Goal: Task Accomplishment & Management: Manage account settings

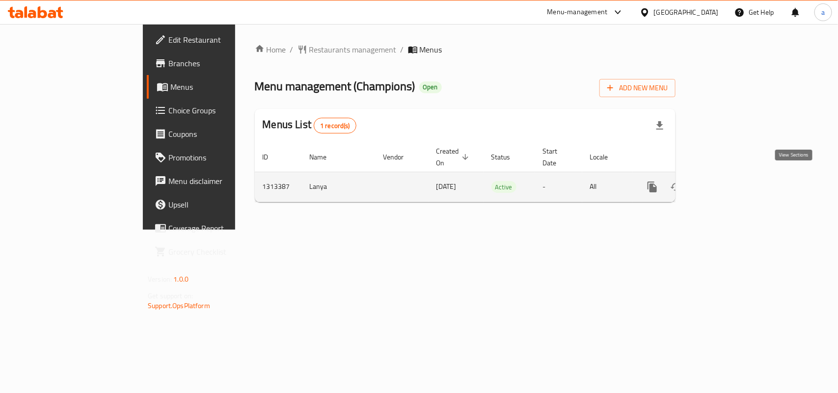
click at [728, 183] on icon "enhanced table" at bounding box center [723, 187] width 9 height 9
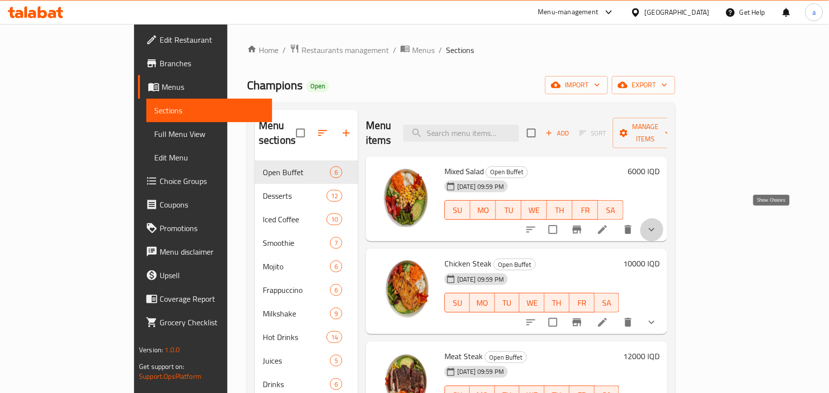
click at [657, 224] on icon "show more" at bounding box center [652, 230] width 12 height 12
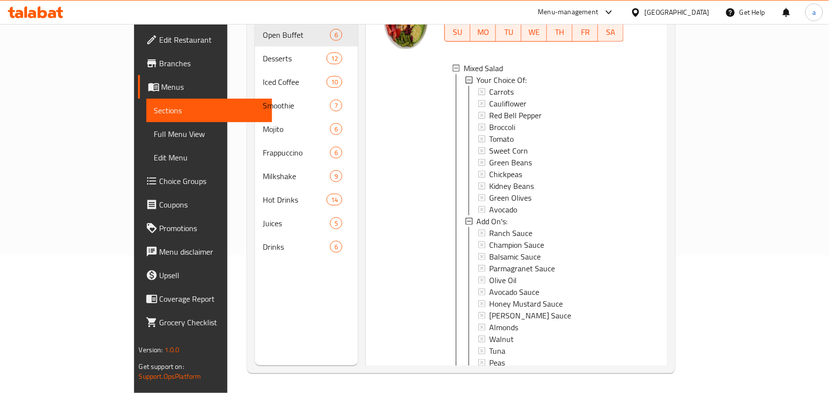
scroll to position [31, 0]
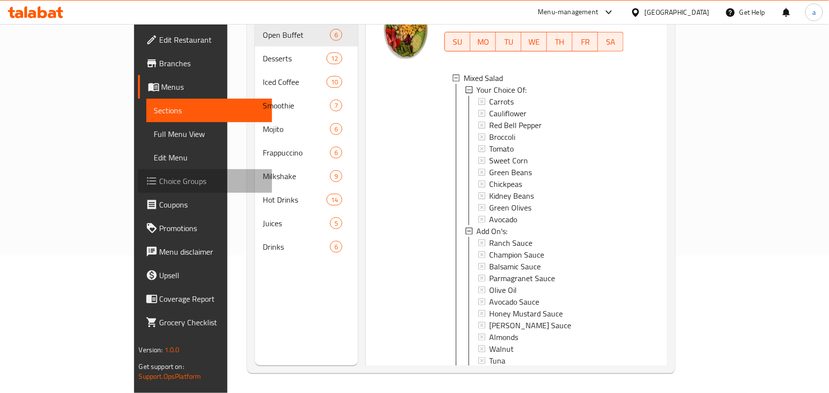
click at [160, 182] on span "Choice Groups" at bounding box center [212, 181] width 105 height 12
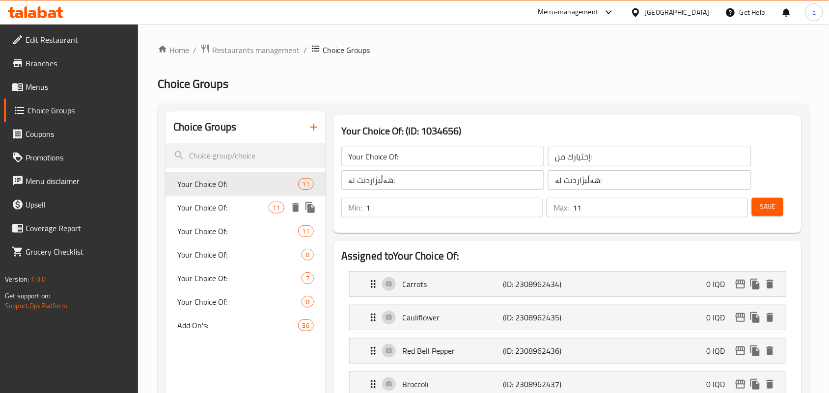
click at [250, 204] on div "Your Choice Of: 11" at bounding box center [245, 208] width 160 height 24
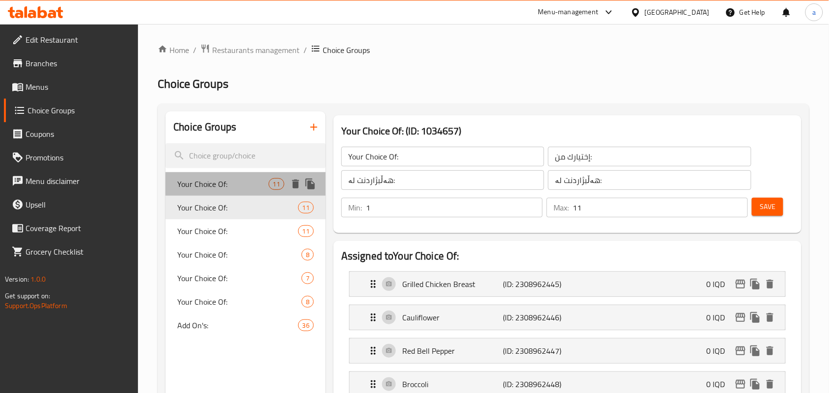
click at [246, 185] on span "Your Choice Of:" at bounding box center [222, 184] width 91 height 12
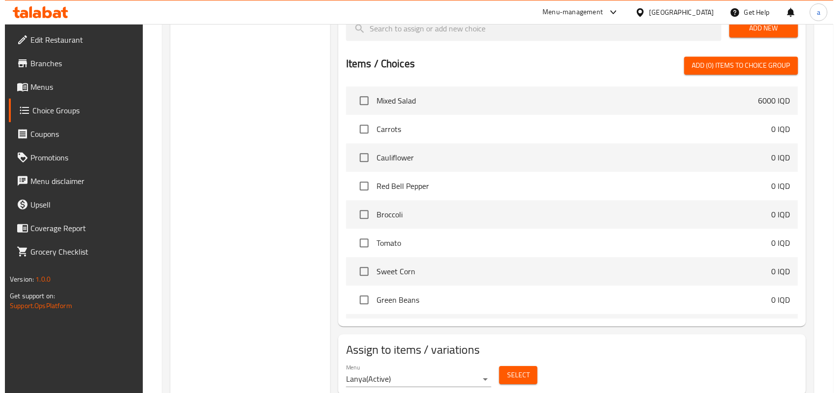
scroll to position [674, 0]
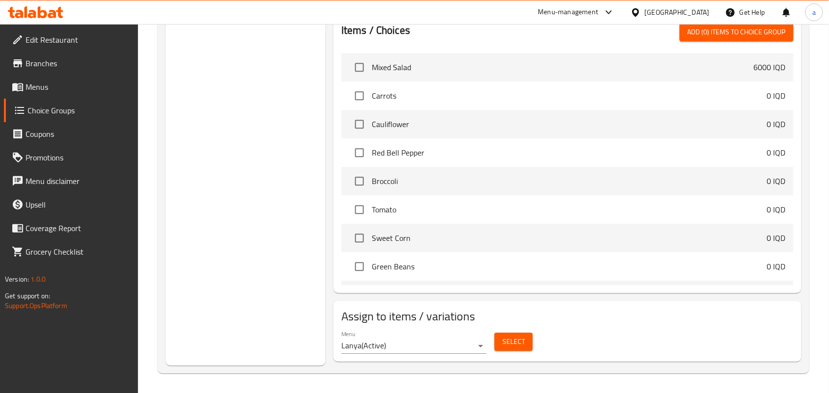
click at [501, 338] on button "Select" at bounding box center [513, 342] width 38 height 18
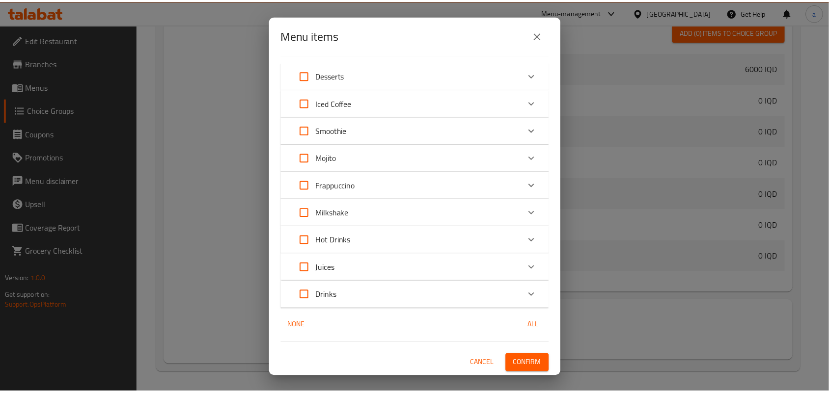
scroll to position [0, 0]
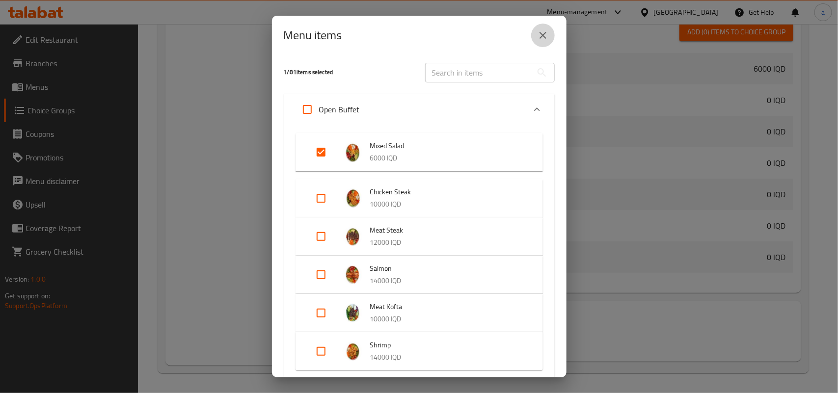
click at [546, 33] on icon "close" at bounding box center [543, 35] width 12 height 12
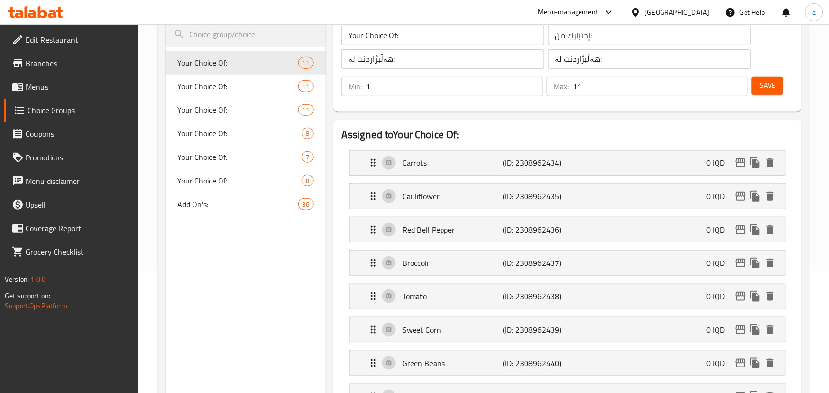
scroll to position [102, 0]
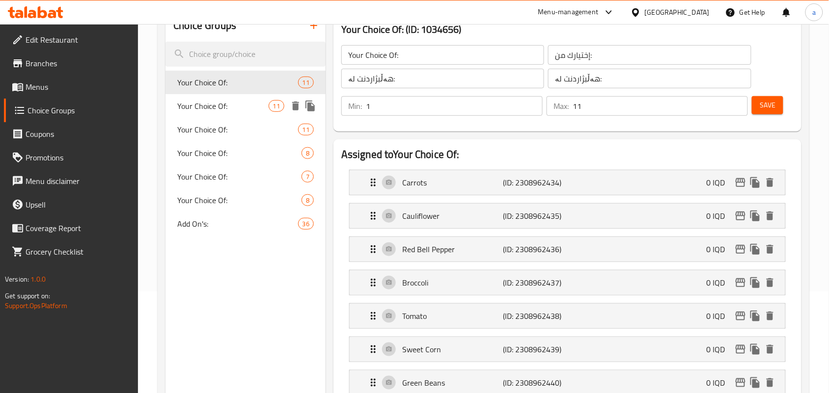
click at [235, 102] on div "Your Choice Of: 11" at bounding box center [245, 106] width 160 height 24
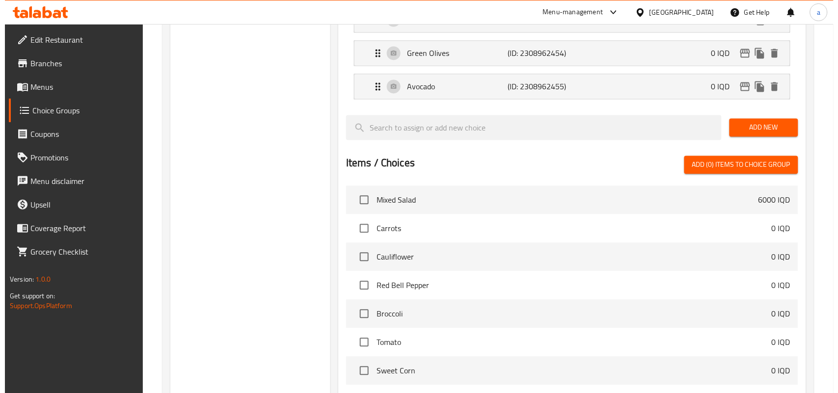
scroll to position [674, 0]
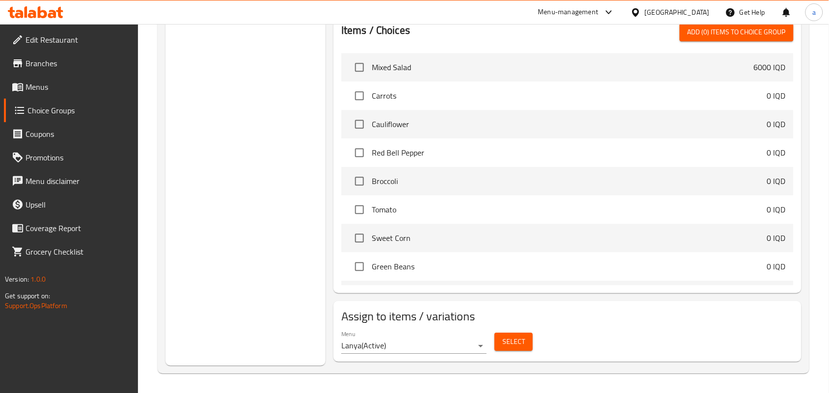
click at [501, 334] on button "Select" at bounding box center [513, 342] width 38 height 18
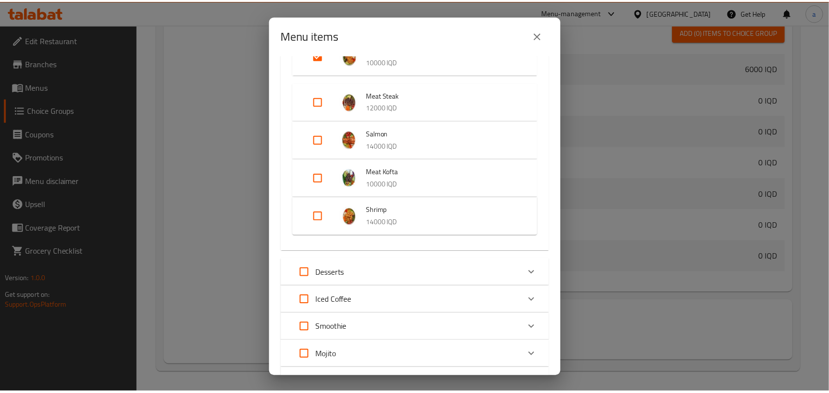
scroll to position [0, 0]
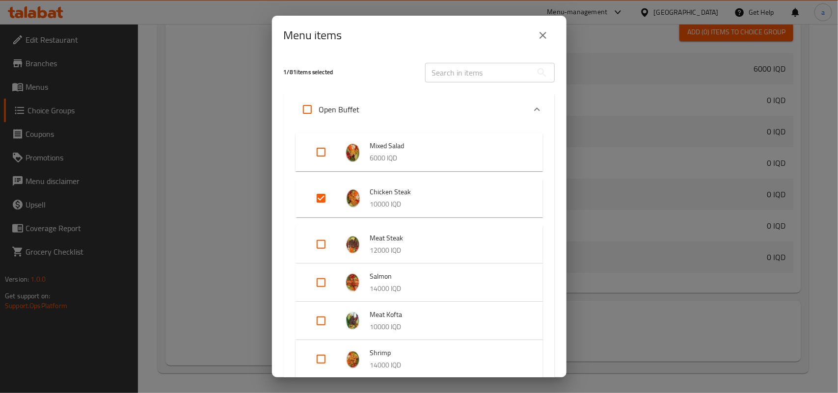
click at [546, 41] on icon "close" at bounding box center [543, 35] width 12 height 12
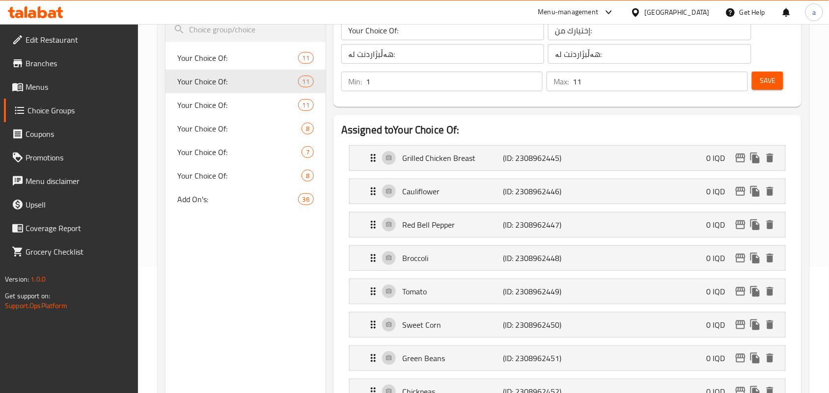
scroll to position [102, 0]
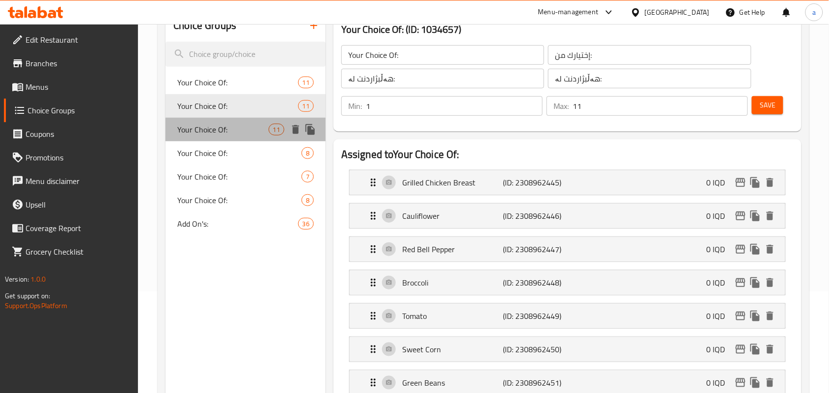
click at [216, 135] on span "Your Choice Of:" at bounding box center [222, 130] width 91 height 12
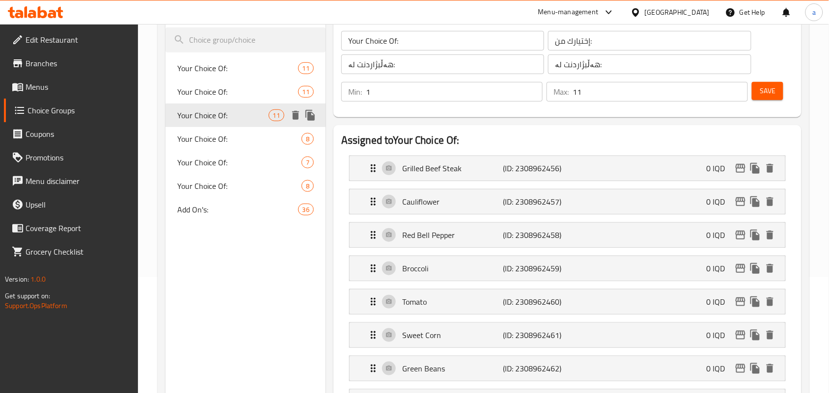
scroll to position [143, 0]
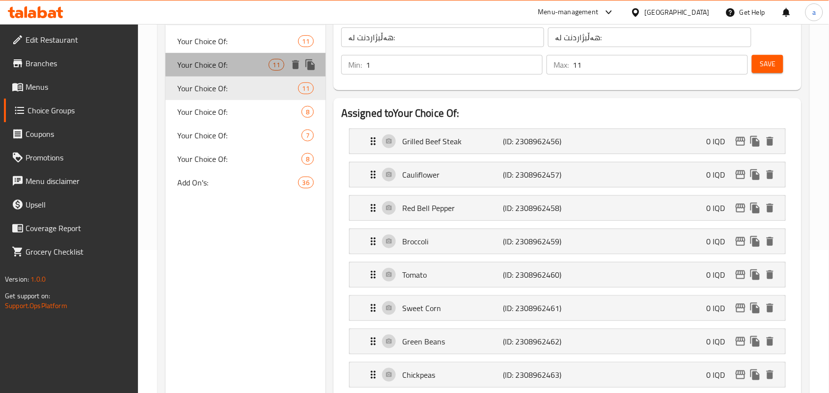
click at [246, 71] on span "Your Choice Of:" at bounding box center [222, 65] width 91 height 12
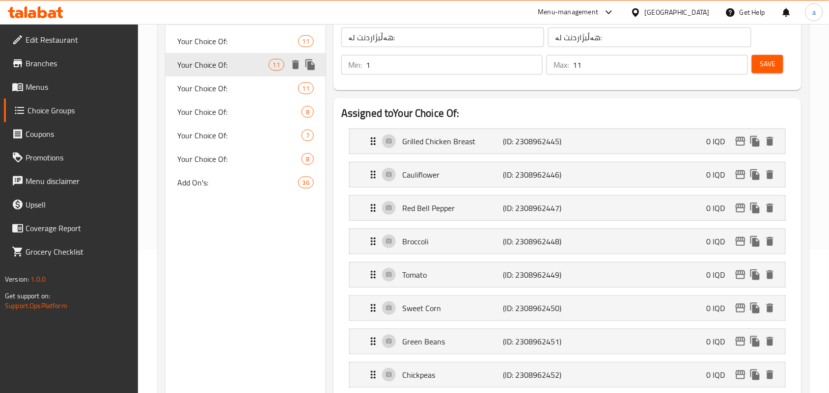
click at [233, 53] on div "Your Choice Of: 11" at bounding box center [245, 41] width 160 height 24
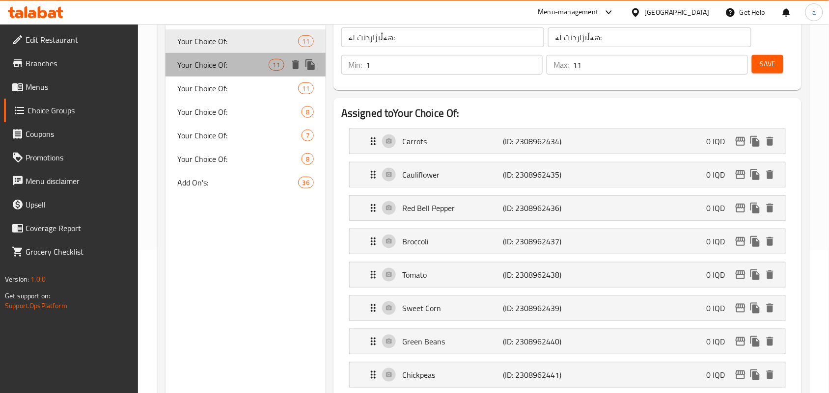
click at [236, 77] on div "Your Choice Of: 11" at bounding box center [245, 65] width 160 height 24
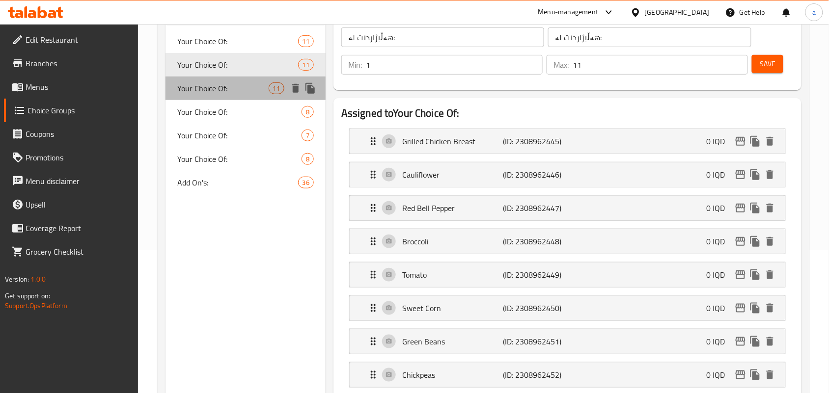
click at [232, 86] on div "Your Choice Of: 11" at bounding box center [245, 89] width 160 height 24
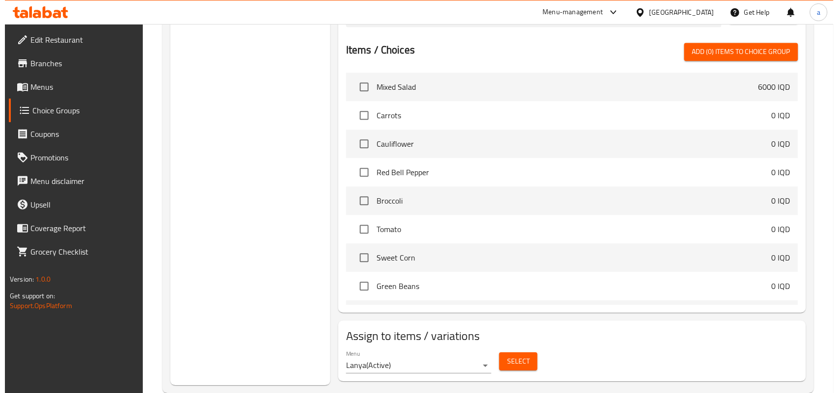
scroll to position [674, 0]
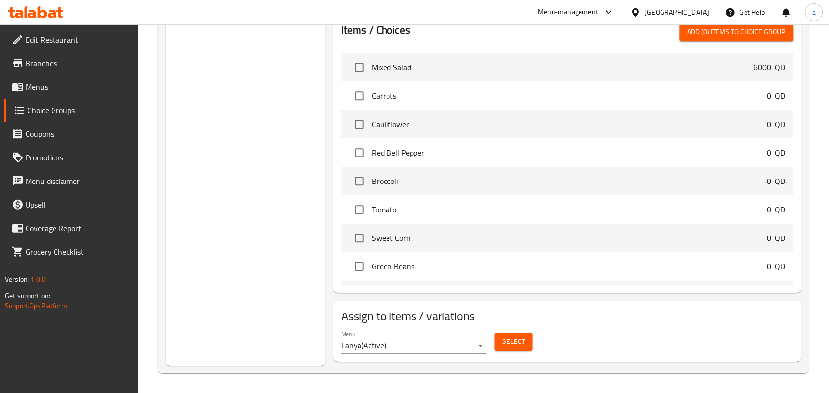
click at [516, 337] on span "Select" at bounding box center [513, 342] width 23 height 12
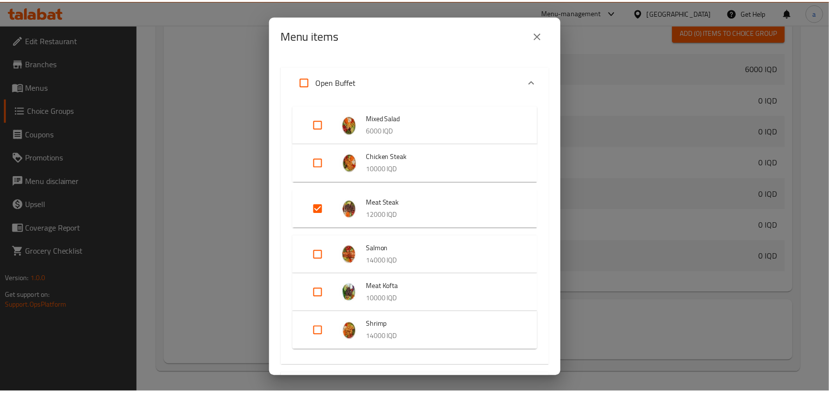
scroll to position [0, 0]
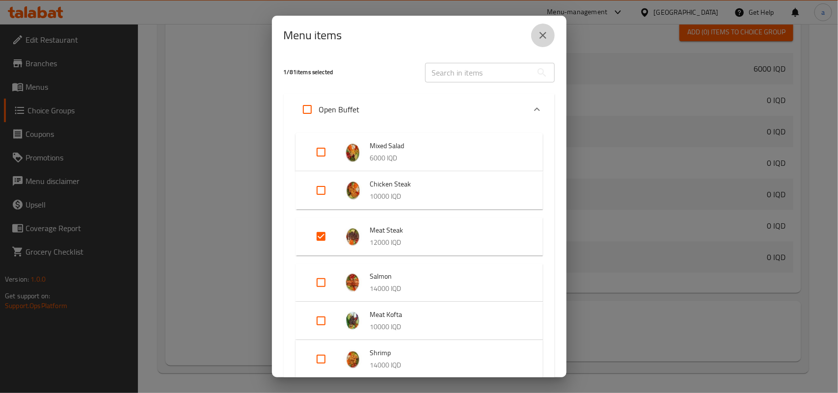
click at [548, 35] on icon "close" at bounding box center [543, 35] width 12 height 12
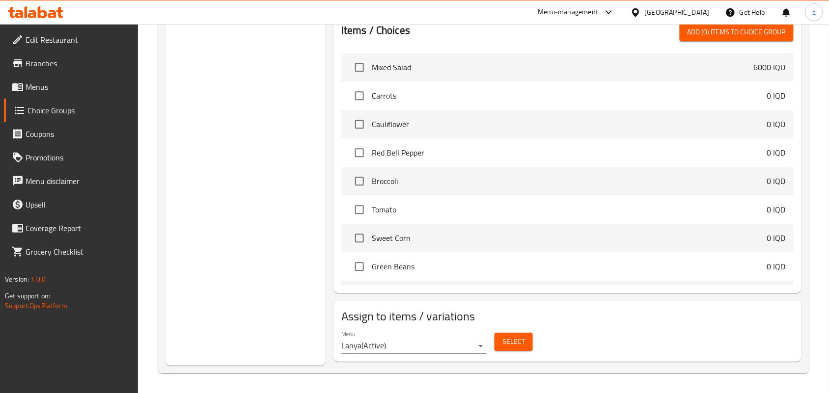
scroll to position [102, 0]
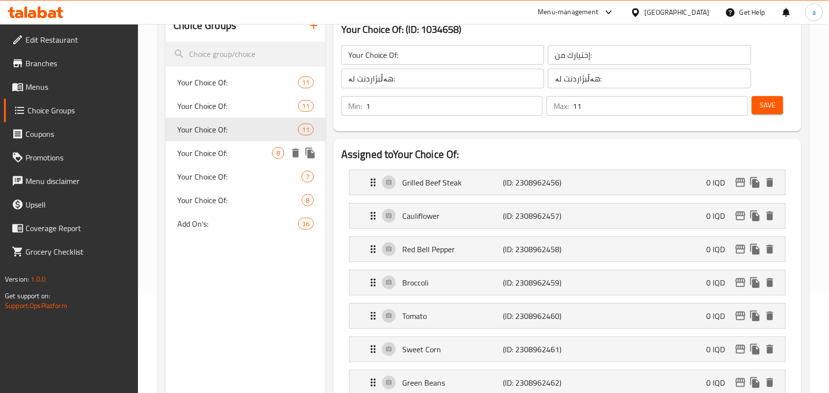
click at [234, 159] on span "Your Choice Of:" at bounding box center [224, 153] width 95 height 12
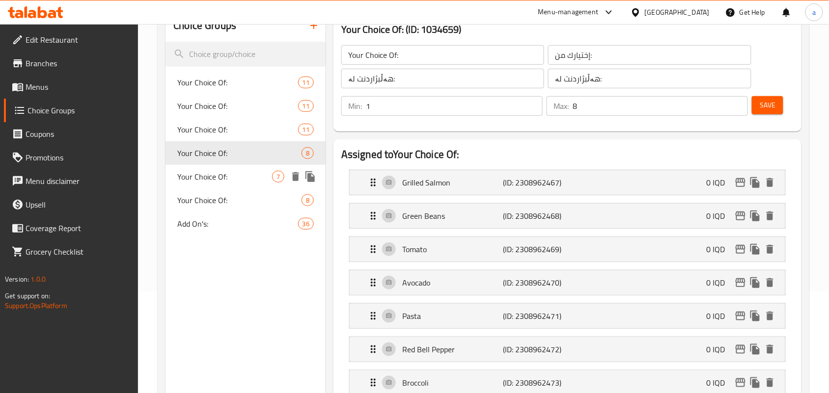
click at [220, 183] on span "Your Choice Of:" at bounding box center [224, 177] width 95 height 12
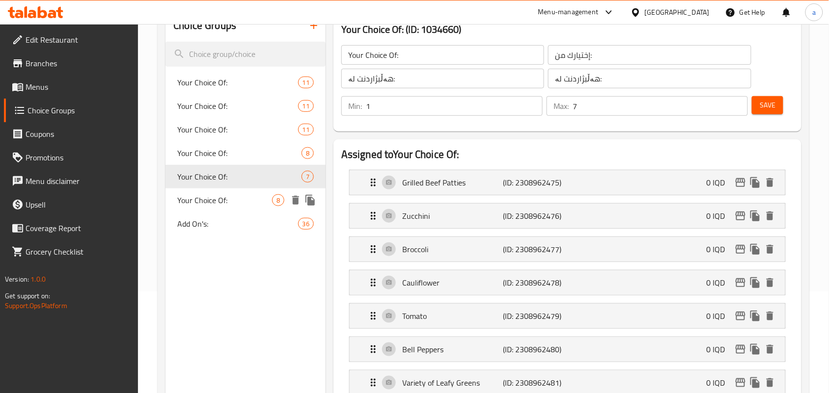
click at [235, 206] on span "Your Choice Of:" at bounding box center [224, 200] width 95 height 12
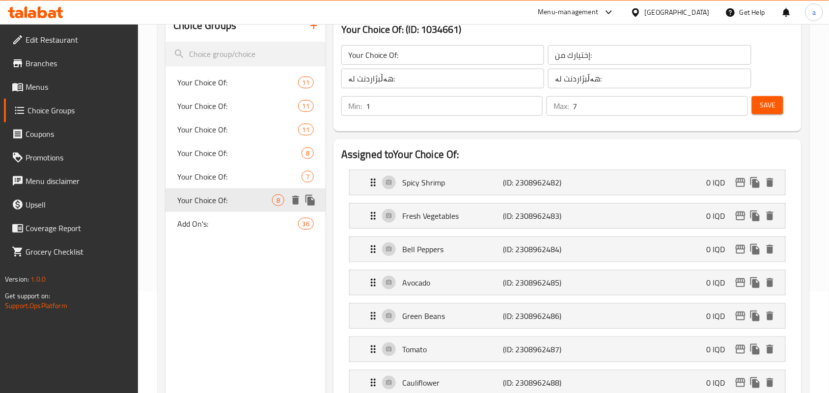
type input "8"
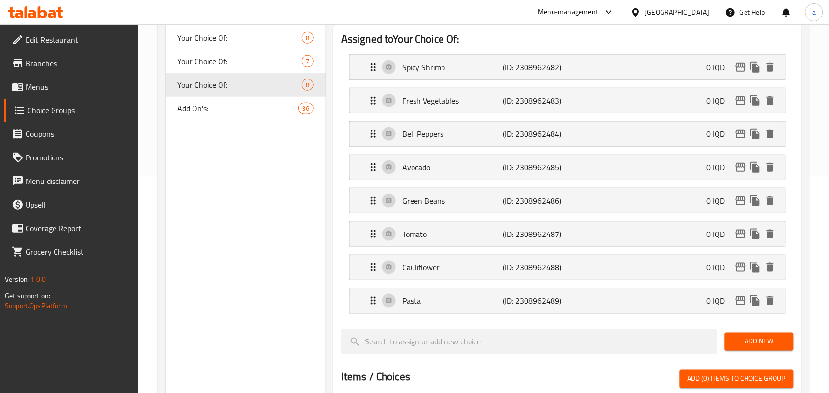
scroll to position [244, 0]
